Goal: Information Seeking & Learning: Check status

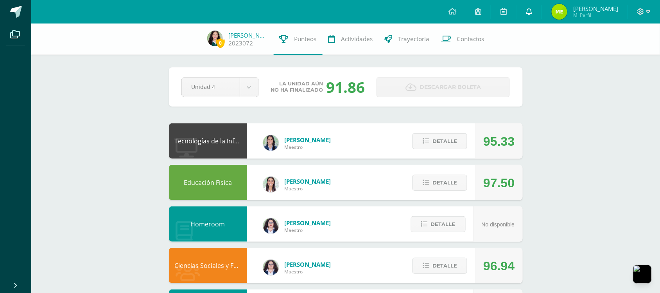
click at [541, 14] on link at bounding box center [529, 11] width 25 height 23
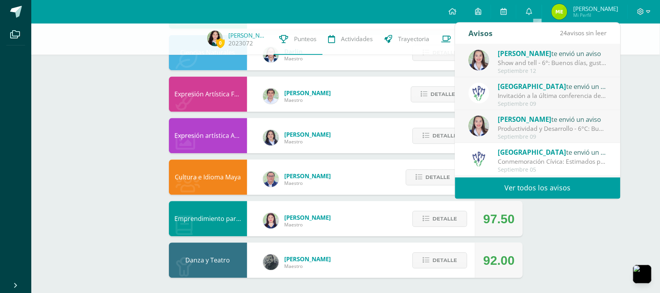
scroll to position [130, 0]
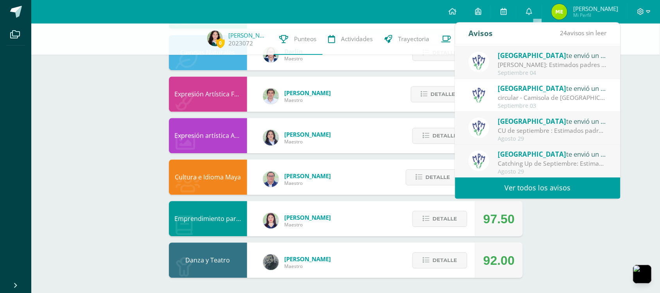
click at [538, 186] on link "Ver todos los avisos" at bounding box center [537, 188] width 165 height 22
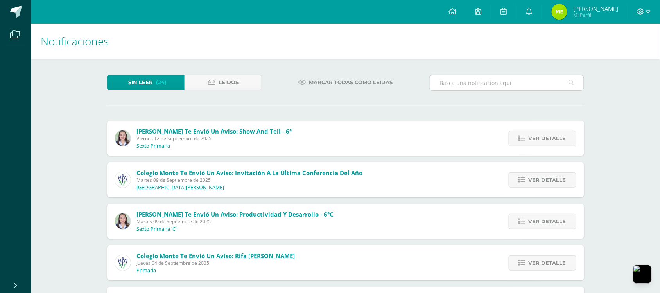
click at [478, 79] on input "text" at bounding box center [507, 82] width 154 height 15
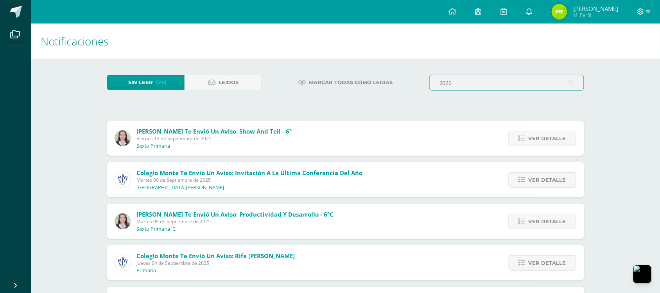
type input "2026"
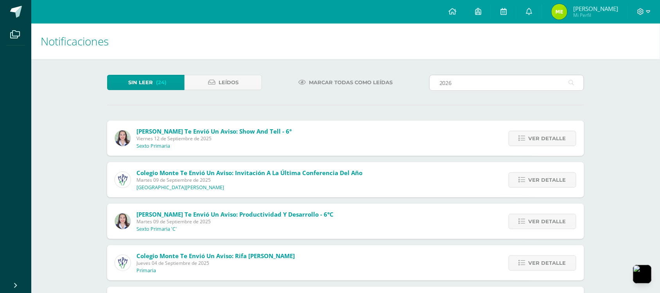
click at [530, 84] on input "2026" at bounding box center [507, 82] width 154 height 15
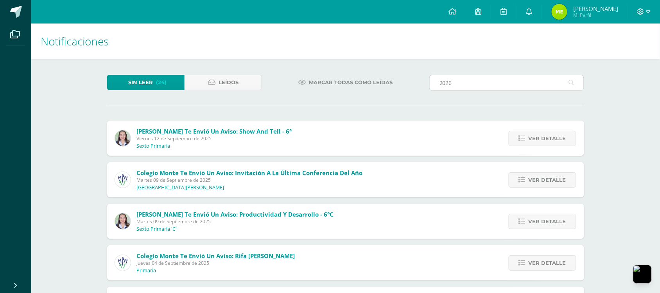
click at [511, 81] on input "2026" at bounding box center [507, 82] width 154 height 15
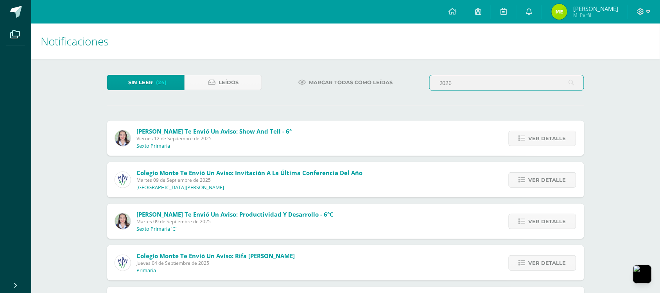
click at [247, 84] on link "Leídos" at bounding box center [223, 82] width 77 height 15
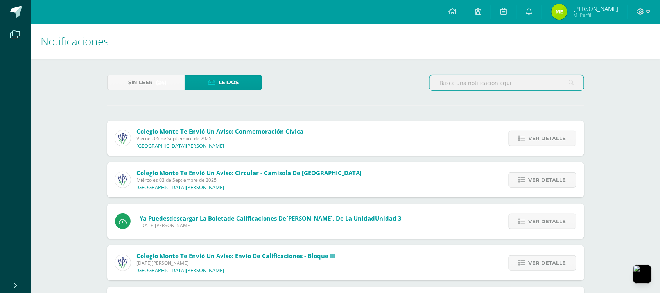
click at [455, 87] on input "text" at bounding box center [507, 82] width 154 height 15
type input "2"
type input "ciclo"
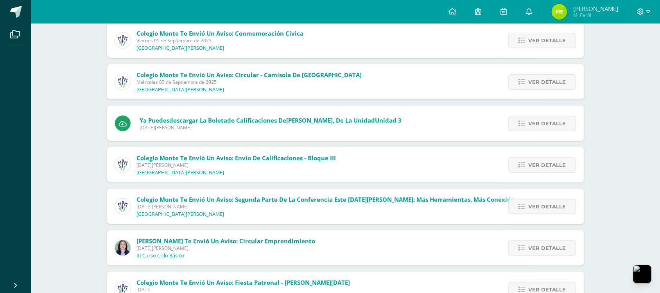
scroll to position [278, 0]
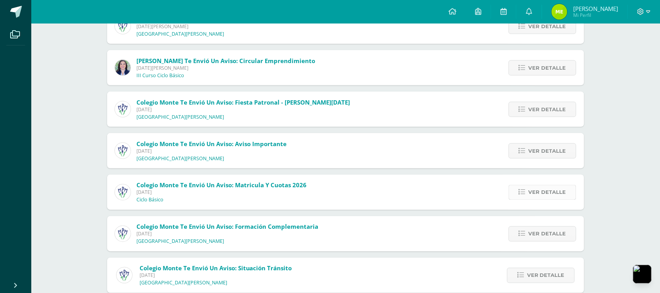
click at [535, 189] on span "Ver detalle" at bounding box center [548, 192] width 38 height 14
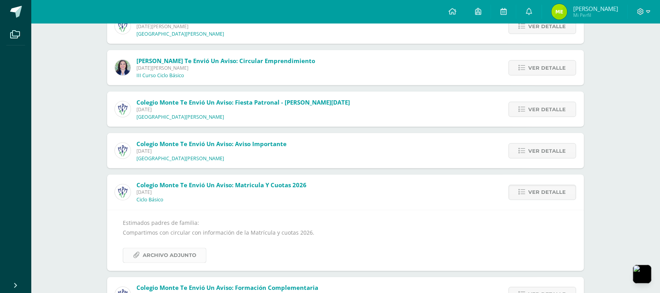
click at [151, 251] on span "Archivo Adjunto" at bounding box center [170, 255] width 54 height 14
